Goal: Task Accomplishment & Management: Manage account settings

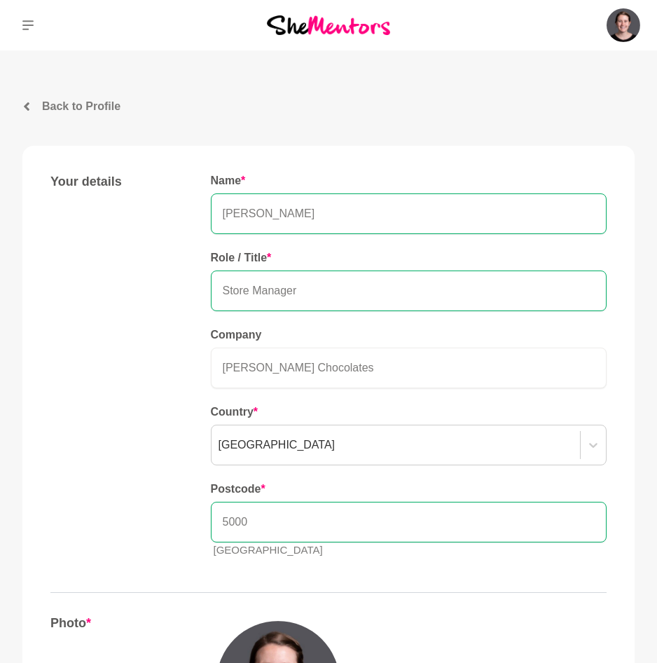
scroll to position [560, 0]
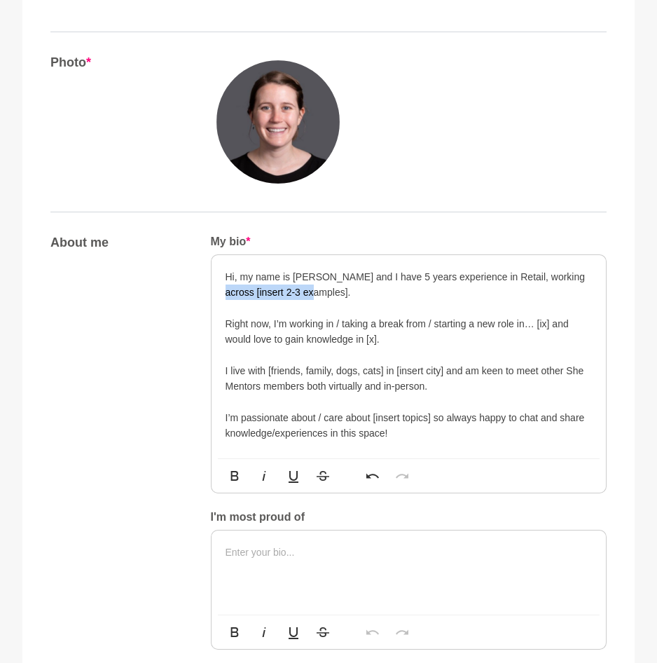
drag, startPoint x: 316, startPoint y: 293, endPoint x: 226, endPoint y: 296, distance: 90.4
click at [226, 296] on p "Hi, my name is [PERSON_NAME] and I have 5 years experience in Retail, working a…" at bounding box center [409, 285] width 367 height 32
click at [259, 293] on p "Hi, my name is [PERSON_NAME] and I have 5 years experience in Retail, working a…" at bounding box center [409, 285] width 367 height 32
drag, startPoint x: 258, startPoint y: 293, endPoint x: 422, endPoint y: 291, distance: 163.2
click at [422, 291] on p "Hi, my name is [PERSON_NAME] and I have 5 years experience in Retail, working a…" at bounding box center [409, 285] width 367 height 32
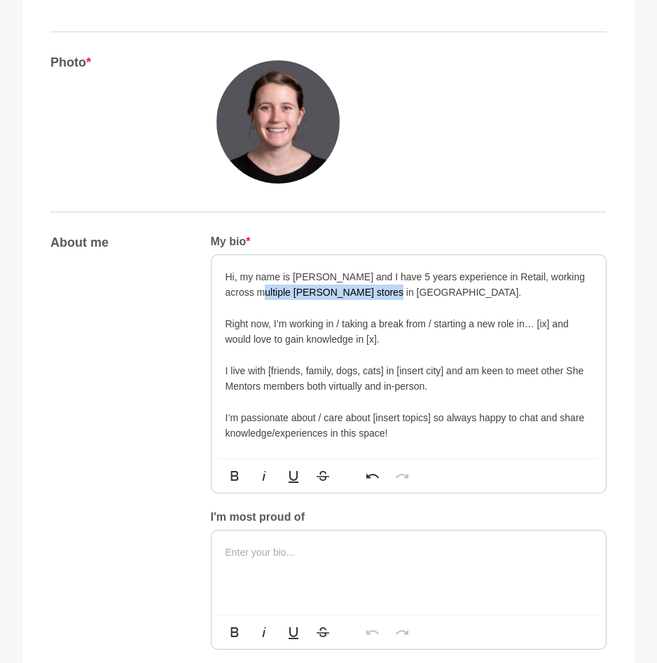
click at [422, 291] on p "Hi, my name is [PERSON_NAME] and I have 5 years experience in Retail, working a…" at bounding box center [409, 285] width 367 height 32
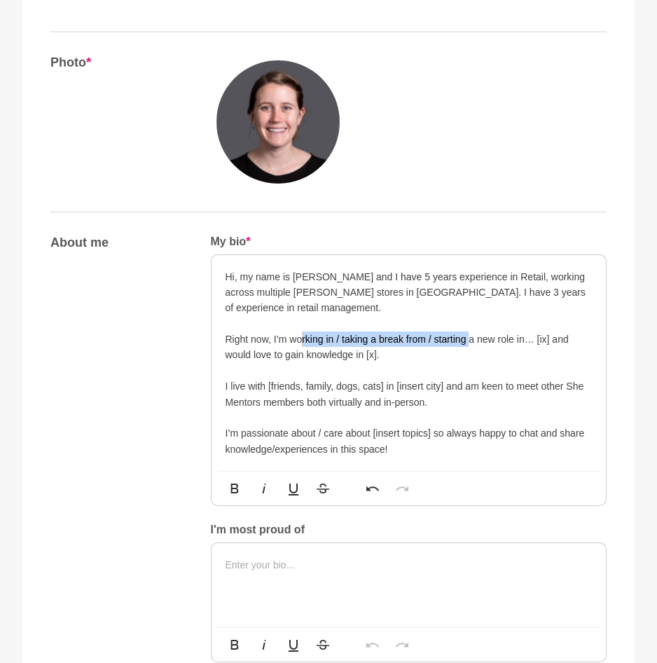
drag, startPoint x: 305, startPoint y: 334, endPoint x: 469, endPoint y: 334, distance: 164.6
click at [469, 334] on p "Right now, I’m working in / taking a break from / starting a new role in… [ix] …" at bounding box center [409, 347] width 367 height 32
drag, startPoint x: 289, startPoint y: 340, endPoint x: 424, endPoint y: 337, distance: 134.5
click at [424, 337] on p "Right now, I’m working in / taking a break from / starting a new role in… [ix] …" at bounding box center [409, 347] width 367 height 32
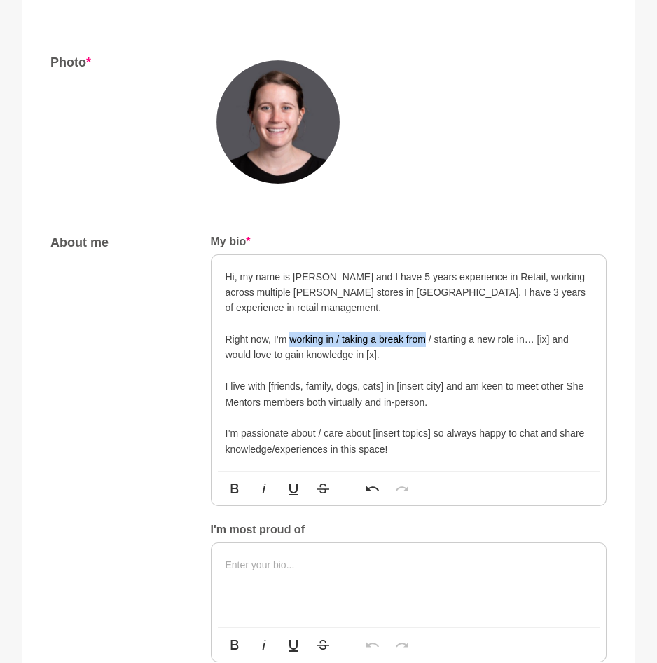
click at [424, 337] on p "Right now, I’m working in / taking a break from / starting a new role in… [ix] …" at bounding box center [409, 347] width 367 height 32
drag, startPoint x: 431, startPoint y: 340, endPoint x: 290, endPoint y: 336, distance: 141.5
click at [290, 336] on p "Right now, I’m working in / taking a break from / starting a new role in… [ix] …" at bounding box center [409, 347] width 367 height 32
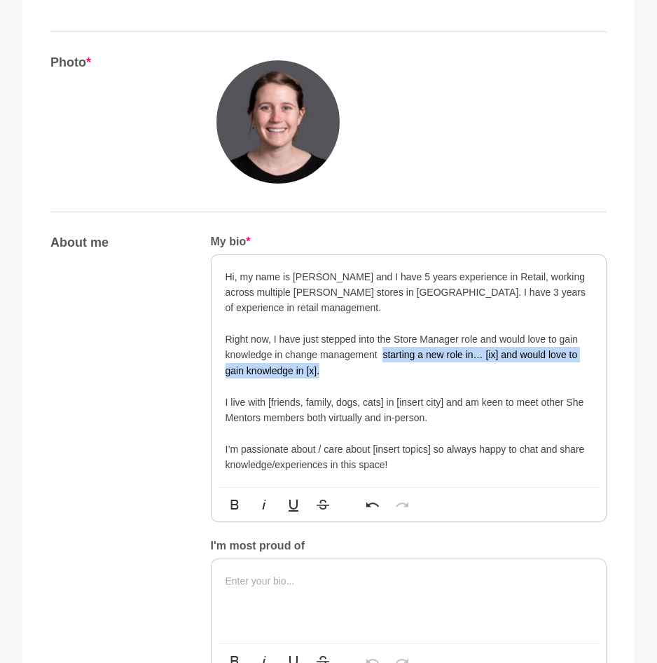
drag, startPoint x: 350, startPoint y: 373, endPoint x: 382, endPoint y: 352, distance: 37.5
click at [382, 352] on p "Right now, I have just stepped into the Store Manager role and would love to ga…" at bounding box center [409, 354] width 367 height 47
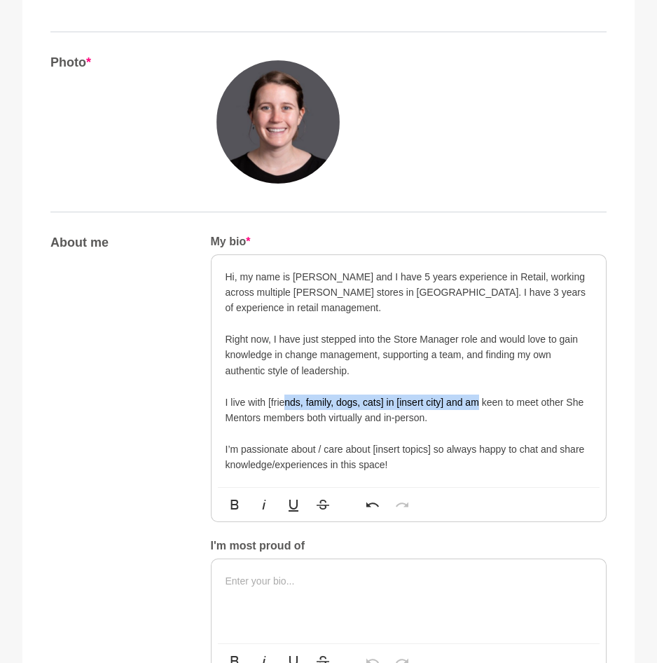
drag, startPoint x: 283, startPoint y: 410, endPoint x: 482, endPoint y: 406, distance: 198.9
click at [482, 406] on p "I live with [friends, family, dogs, cats] in [insert city] and am keen to meet …" at bounding box center [409, 410] width 367 height 32
drag, startPoint x: 269, startPoint y: 403, endPoint x: 461, endPoint y: 403, distance: 191.9
click at [461, 403] on p "I live with [friends, family, dogs, cats] in [insert city] and am keen to meet …" at bounding box center [409, 410] width 367 height 32
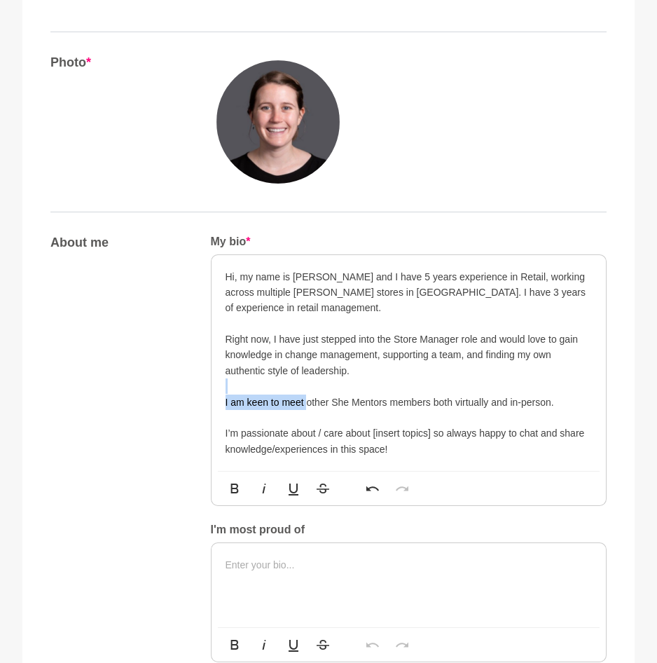
drag, startPoint x: 309, startPoint y: 399, endPoint x: 495, endPoint y: 390, distance: 186.5
click at [495, 390] on div "Hi, my name is [PERSON_NAME] and I have 5 years experience in Retail, working a…" at bounding box center [409, 363] width 367 height 188
click at [495, 390] on p at bounding box center [409, 385] width 367 height 15
drag, startPoint x: 490, startPoint y: 405, endPoint x: 558, endPoint y: 399, distance: 68.9
click at [558, 399] on p "I am keen to meet other She Mentors members both virtually and in-person." at bounding box center [409, 401] width 367 height 15
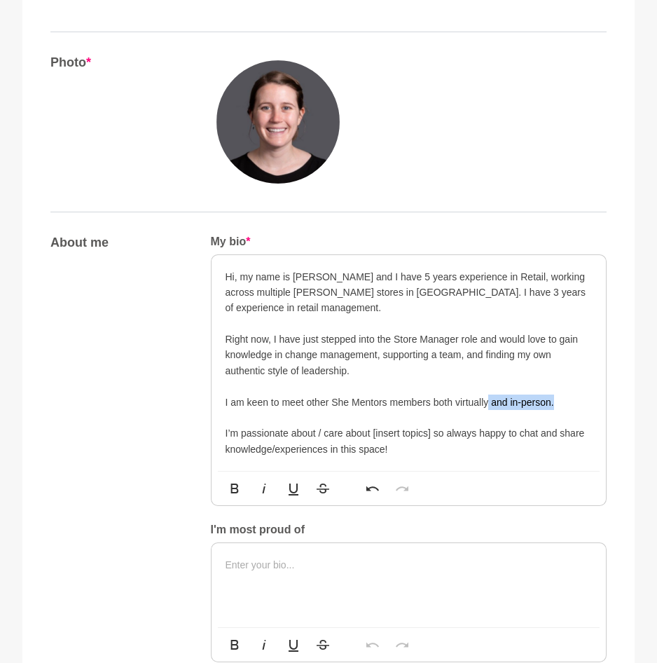
click at [558, 399] on p "I am keen to meet other She Mentors members both virtually and in-person." at bounding box center [409, 401] width 367 height 15
drag, startPoint x: 281, startPoint y: 430, endPoint x: 371, endPoint y: 436, distance: 90.6
click at [369, 436] on p "I’m passionate about / care about [insert topics] so always happy to chat and s…" at bounding box center [409, 441] width 367 height 32
click at [371, 436] on p "I’m passionate about / care about [insert topics] so always happy to chat and s…" at bounding box center [409, 441] width 367 height 32
click at [282, 326] on p at bounding box center [409, 323] width 367 height 15
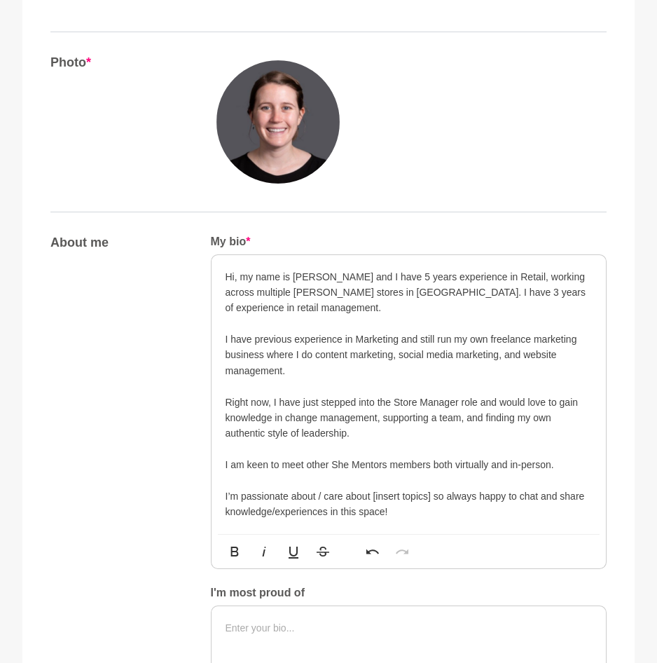
drag, startPoint x: 356, startPoint y: 434, endPoint x: 223, endPoint y: 400, distance: 137.3
click at [223, 400] on div "Hi, my name is [PERSON_NAME] and I have 5 years experience in Retail, working a…" at bounding box center [409, 394] width 395 height 279
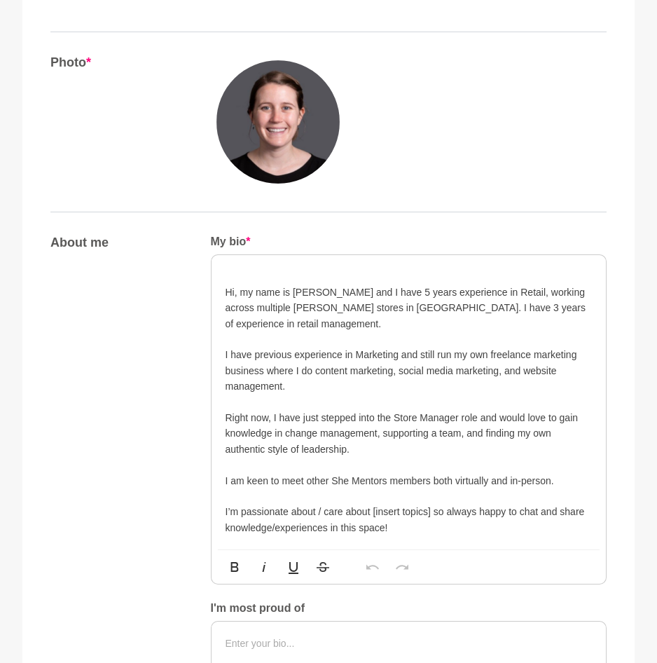
click at [324, 333] on p at bounding box center [409, 338] width 367 height 15
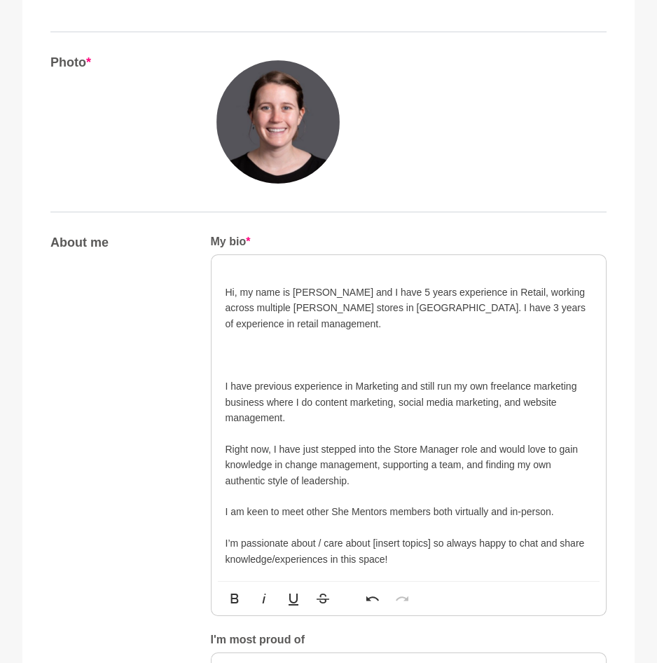
drag, startPoint x: 291, startPoint y: 422, endPoint x: 221, endPoint y: 385, distance: 79.6
click at [221, 385] on div "Hi, my name is [PERSON_NAME] and I have 5 years experience in Retail, working a…" at bounding box center [409, 418] width 395 height 326
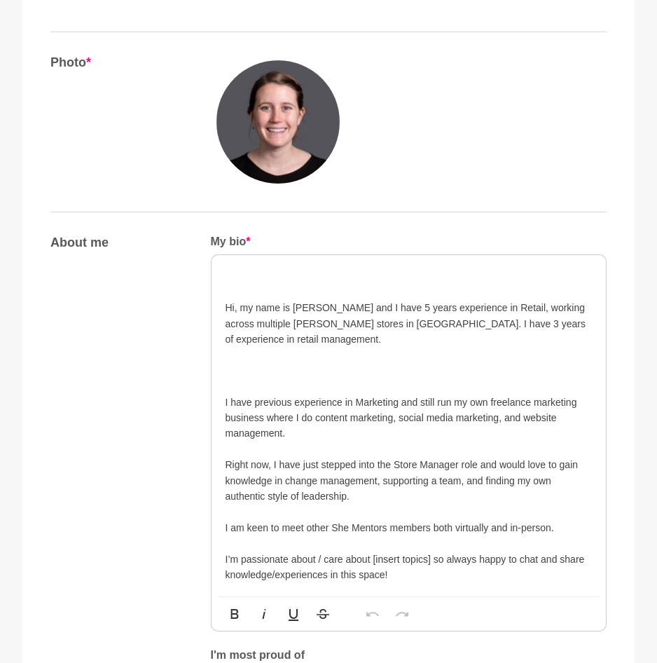
click at [316, 440] on p "I have previous experience in Marketing and still run my own freelance marketin…" at bounding box center [409, 417] width 367 height 47
click at [258, 382] on p at bounding box center [409, 385] width 367 height 15
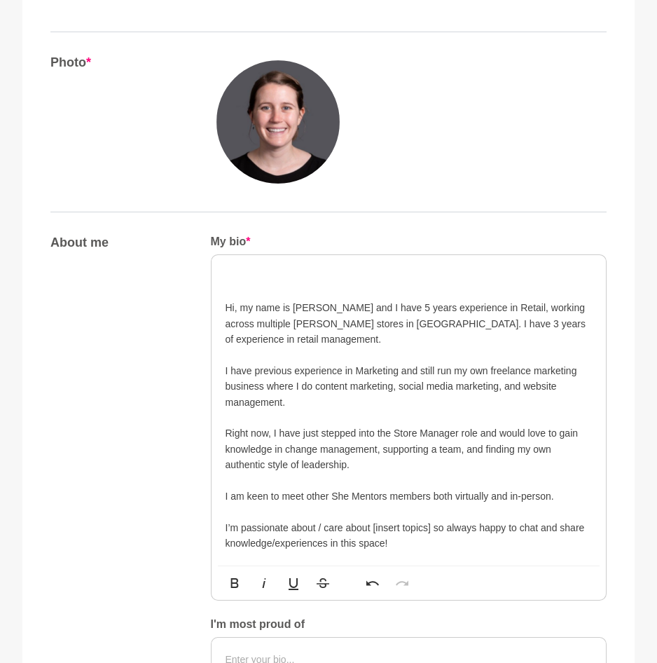
click at [330, 398] on p "I have previous experience in Marketing and still run my own freelance marketin…" at bounding box center [409, 386] width 367 height 47
click at [224, 288] on div "Hi, my name is [PERSON_NAME] and I have 5 years experience in Retail, working a…" at bounding box center [409, 410] width 395 height 310
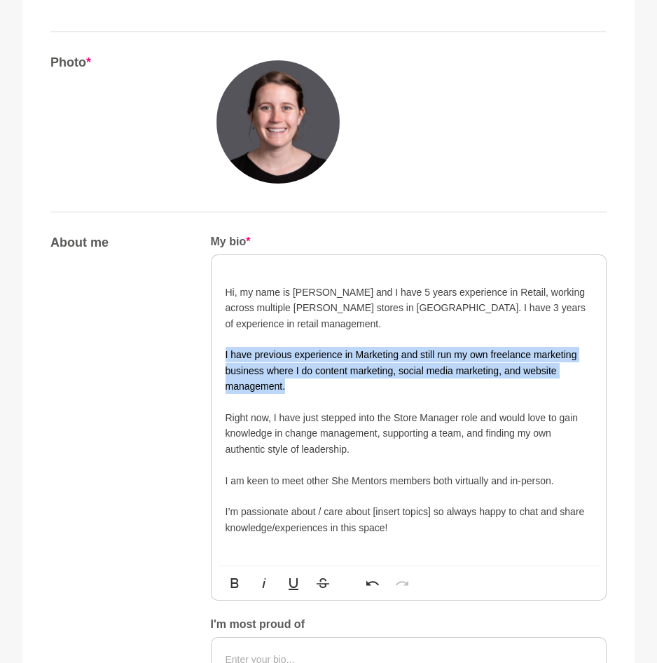
drag, startPoint x: 308, startPoint y: 380, endPoint x: 210, endPoint y: 358, distance: 100.4
click at [211, 358] on div "Hi, my name is [PERSON_NAME] and I have 5 years experience in Retail, working a…" at bounding box center [409, 409] width 396 height 311
copy p "I have previous experience in Marketing and still run my own freelance marketin…"
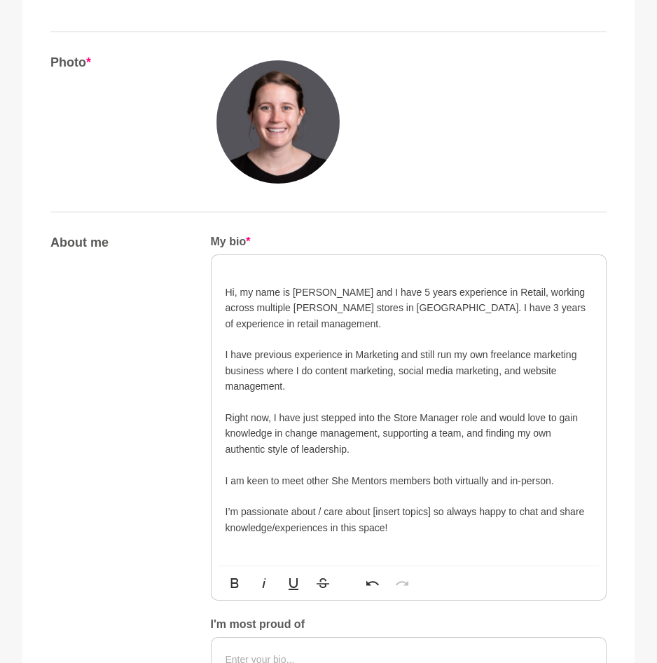
click at [378, 445] on p "Right now, I have just stepped into the Store Manager role and would love to ga…" at bounding box center [409, 433] width 367 height 47
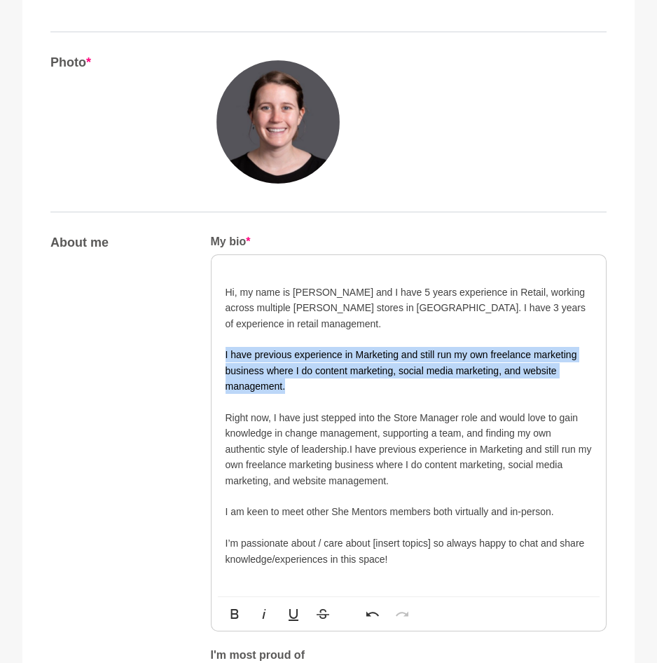
drag, startPoint x: 297, startPoint y: 390, endPoint x: 223, endPoint y: 351, distance: 83.3
click at [223, 351] on div "Hi, my name is [PERSON_NAME] and I have 5 years experience in Retail, working a…" at bounding box center [409, 426] width 395 height 342
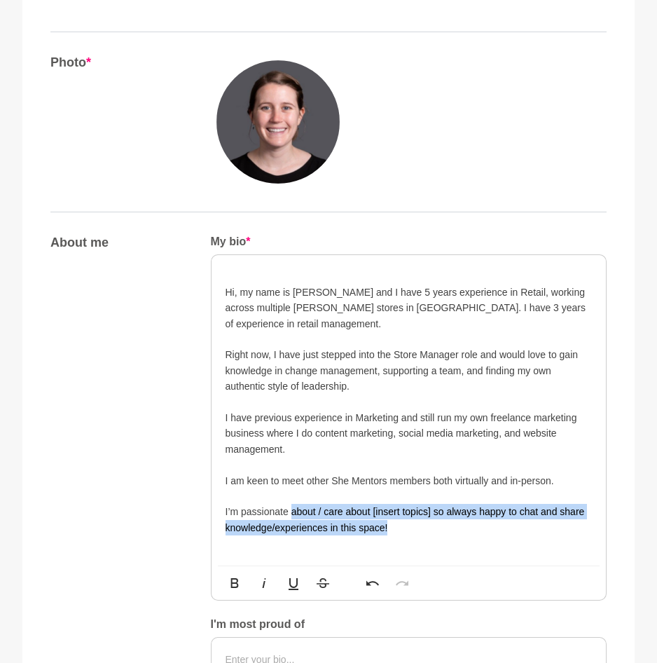
drag, startPoint x: 409, startPoint y: 526, endPoint x: 293, endPoint y: 515, distance: 116.1
click at [293, 515] on p "I’m passionate about / care about [insert topics] so always happy to chat and s…" at bounding box center [409, 520] width 367 height 32
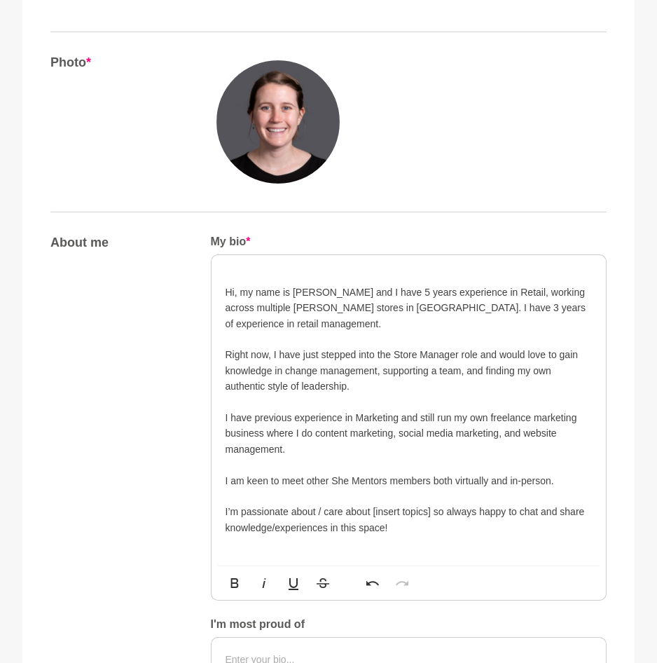
click at [385, 396] on p at bounding box center [409, 401] width 367 height 15
click at [305, 455] on p "I have previous experience in Marketing and still run my own freelance marketin…" at bounding box center [409, 433] width 367 height 47
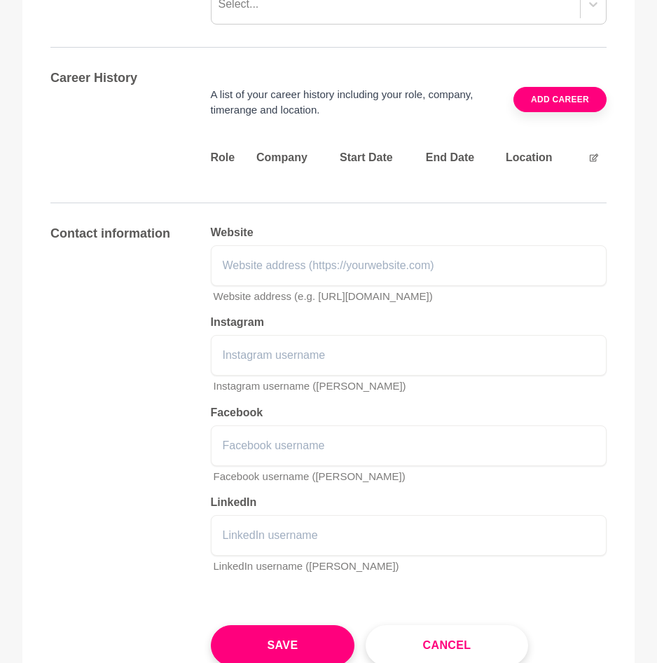
scroll to position [2031, 0]
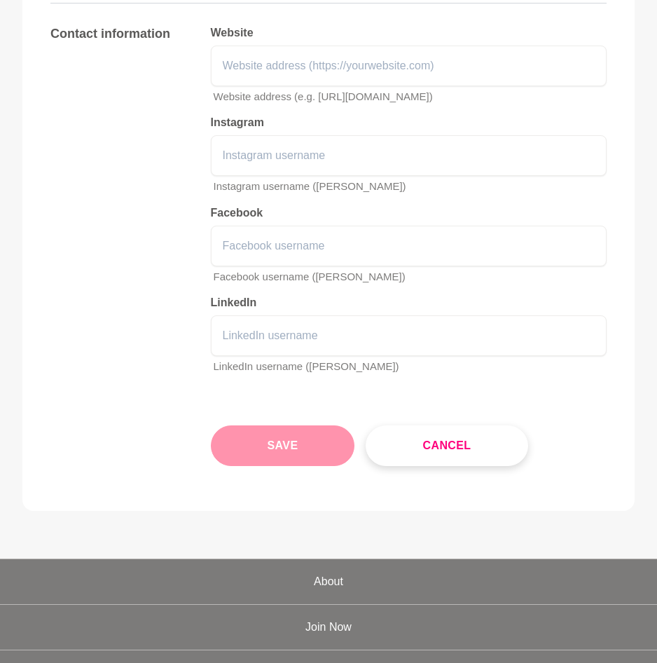
click at [299, 437] on button "Save" at bounding box center [283, 445] width 144 height 41
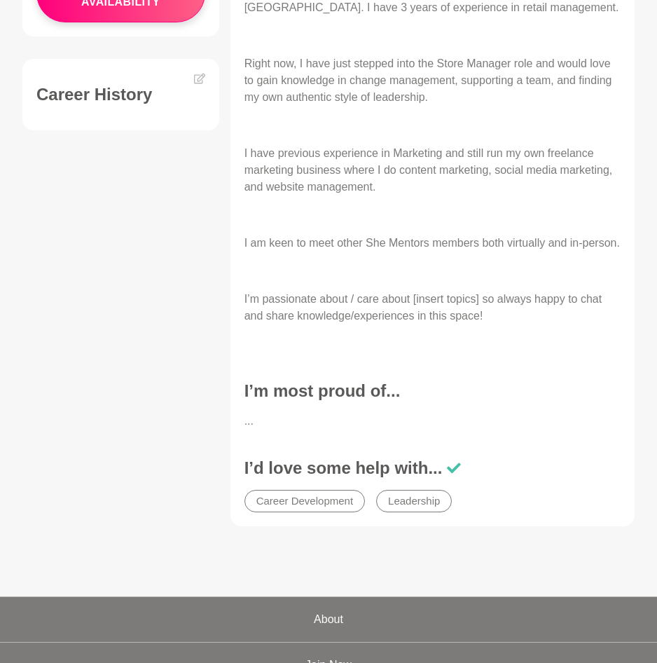
scroll to position [770, 0]
